Goal: Navigation & Orientation: Find specific page/section

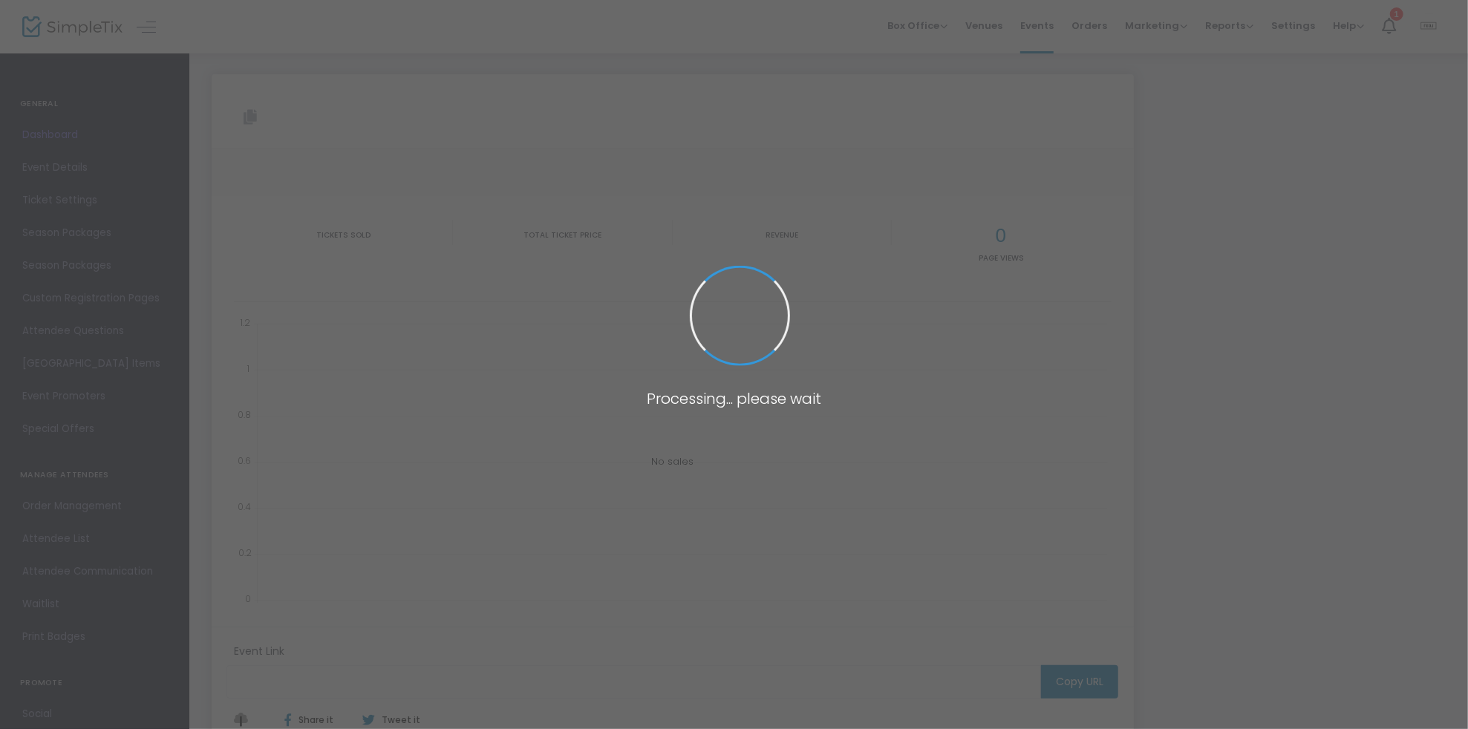
type input "[URL][DOMAIN_NAME]"
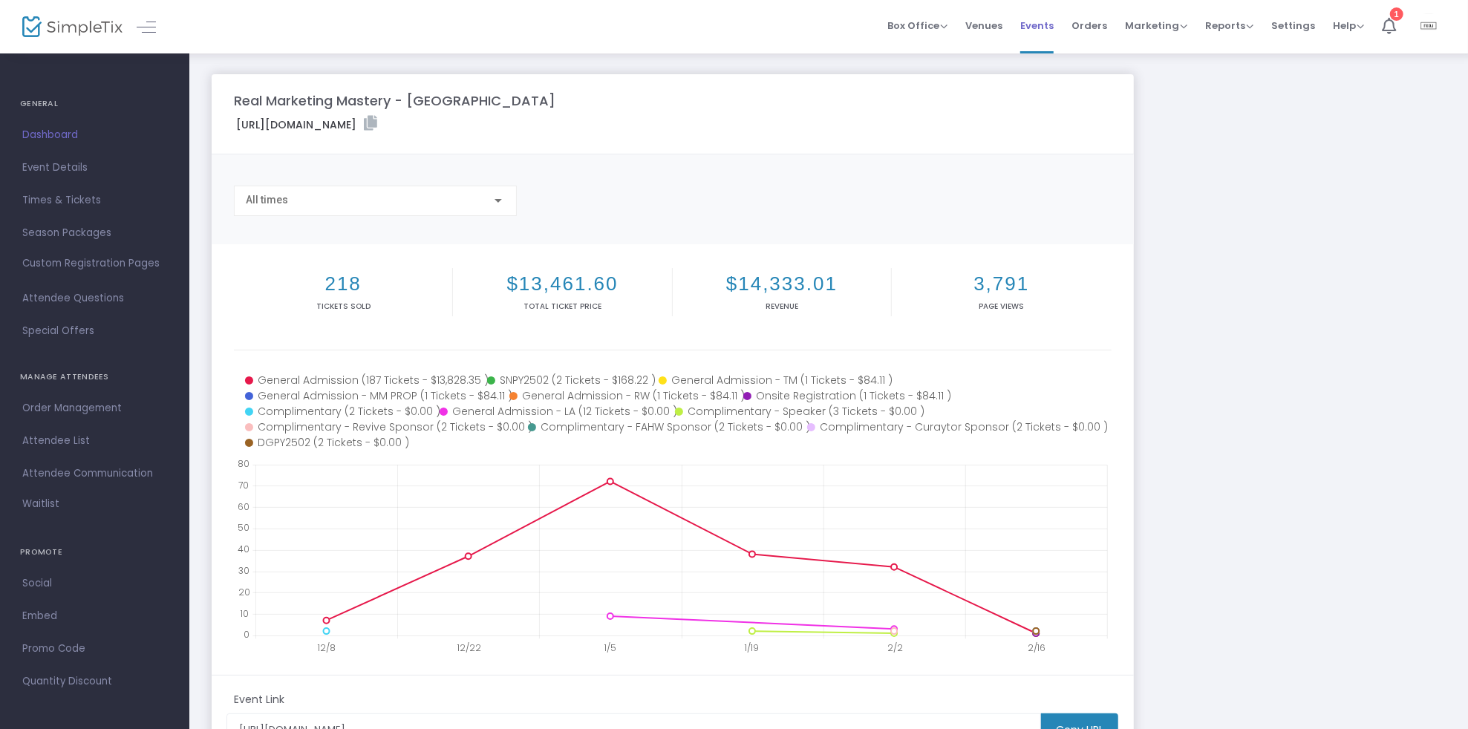
click at [1035, 24] on span "Events" at bounding box center [1036, 26] width 33 height 38
click at [1037, 24] on span "Events" at bounding box center [1036, 26] width 33 height 38
